Goal: Information Seeking & Learning: Check status

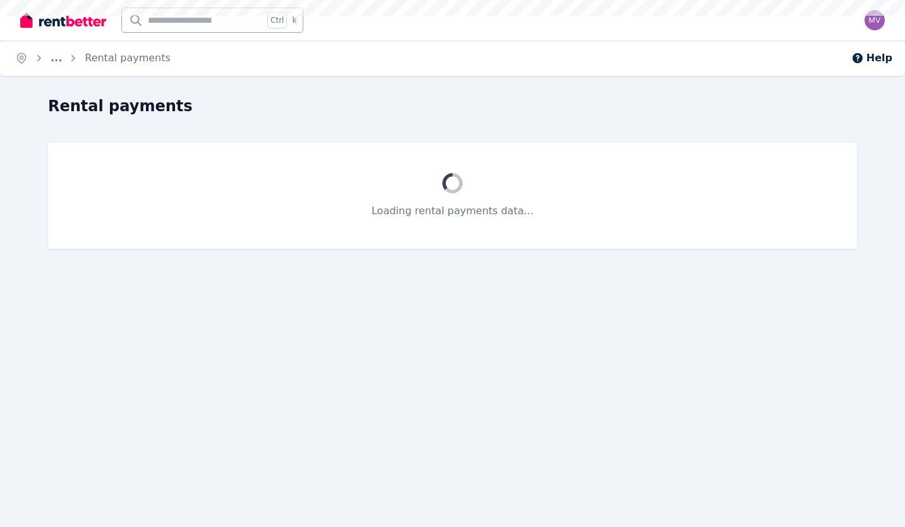
click at [209, 11] on input "text" at bounding box center [193, 20] width 142 height 24
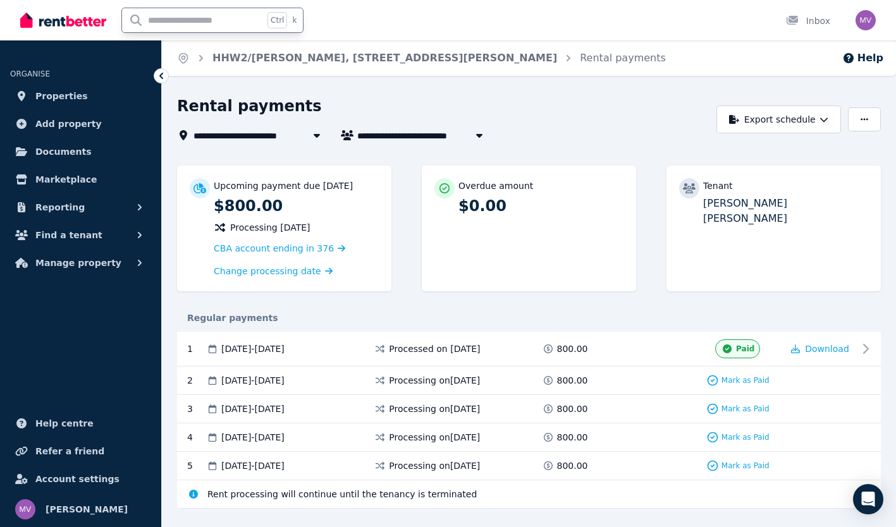
click at [169, 21] on input "text" at bounding box center [193, 20] width 142 height 24
type input "*******"
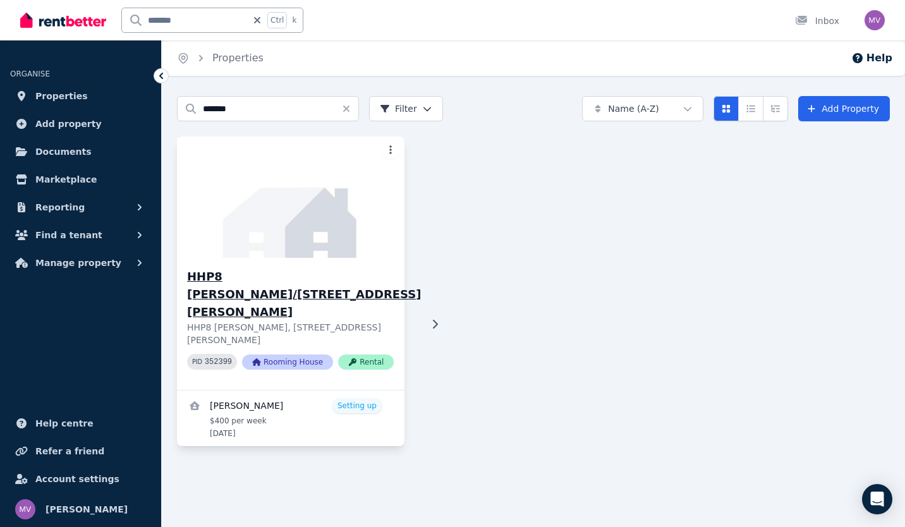
click at [282, 281] on h3 "HHP8 [PERSON_NAME]/[STREET_ADDRESS][PERSON_NAME]" at bounding box center [304, 294] width 234 height 53
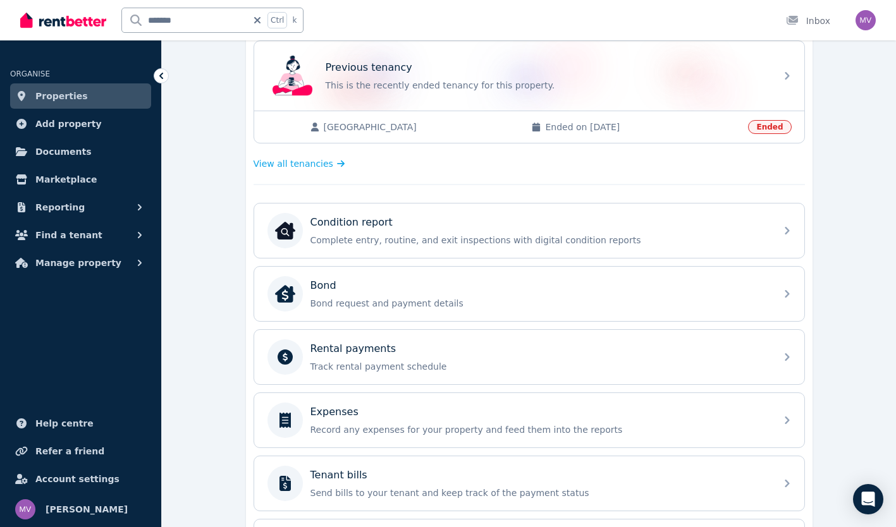
scroll to position [324, 0]
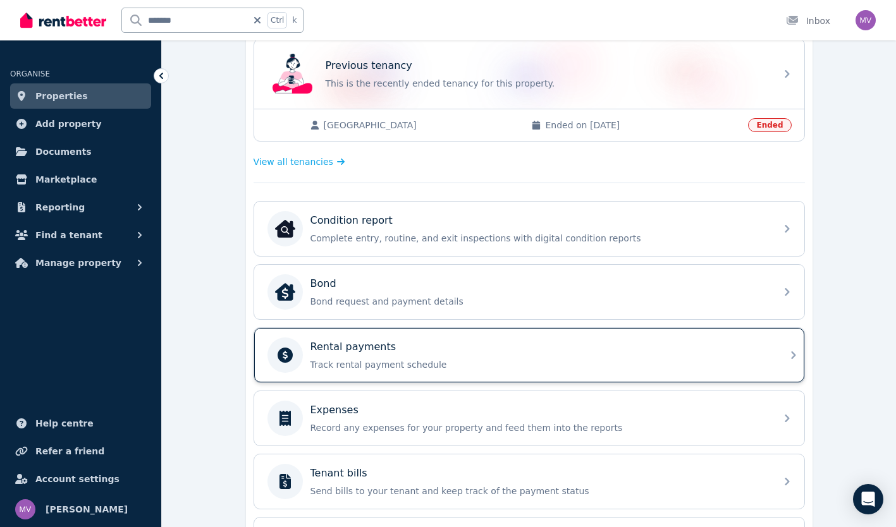
click at [402, 369] on p "Track rental payment schedule" at bounding box center [539, 364] width 458 height 13
